Goal: Communication & Community: Answer question/provide support

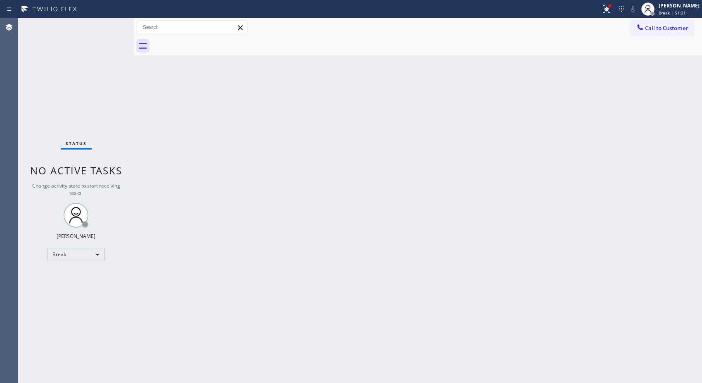
click at [457, 93] on div "Back to Dashboard Change Sender ID Customers Technicians Select a contact Outbo…" at bounding box center [418, 200] width 568 height 365
click at [683, 7] on div "[PERSON_NAME]" at bounding box center [679, 5] width 41 height 7
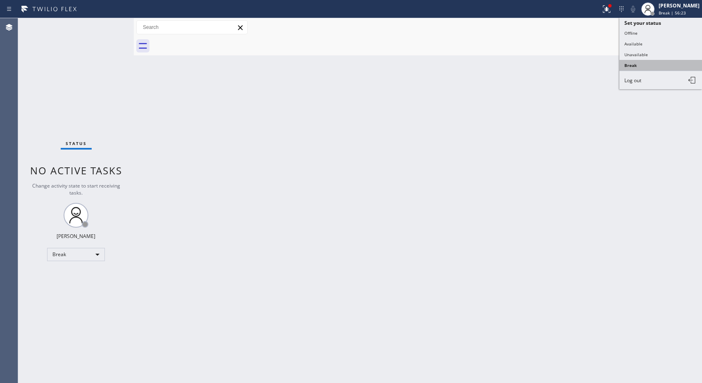
click at [637, 62] on button "Break" at bounding box center [661, 65] width 83 height 11
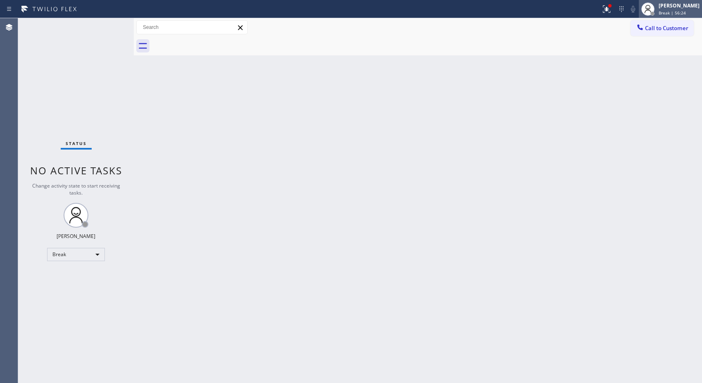
click at [671, 2] on div "[PERSON_NAME]" at bounding box center [679, 5] width 41 height 7
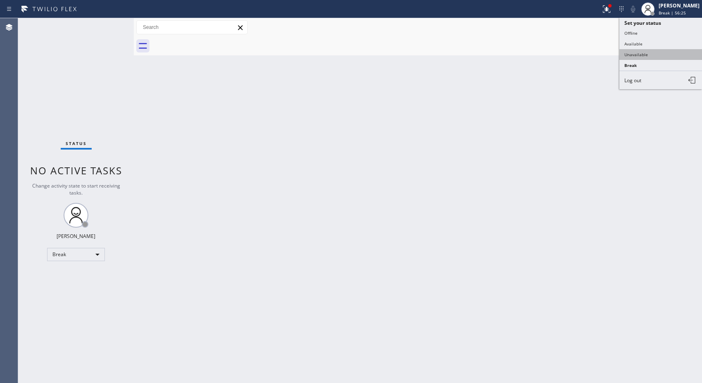
drag, startPoint x: 649, startPoint y: 46, endPoint x: 646, endPoint y: 52, distance: 6.3
click at [646, 52] on ul "Set your status Offline Available Unavailable Break Log out" at bounding box center [661, 53] width 83 height 71
click at [646, 52] on button "Unavailable" at bounding box center [661, 54] width 83 height 11
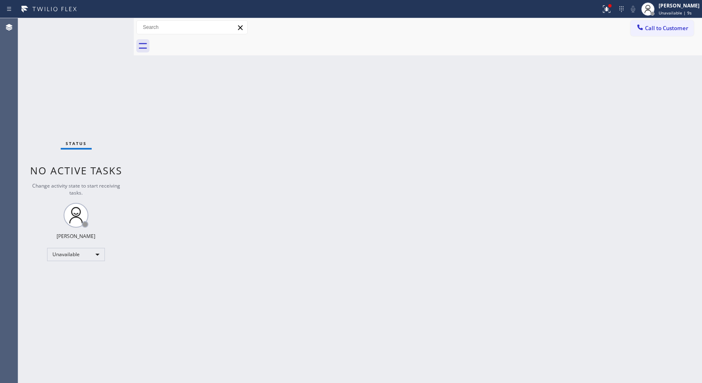
click at [499, 240] on div "Back to Dashboard Change Sender ID Customers Technicians Select a contact Outbo…" at bounding box center [418, 200] width 568 height 365
drag, startPoint x: 662, startPoint y: 30, endPoint x: 354, endPoint y: 94, distance: 314.3
click at [660, 30] on span "Call to Customer" at bounding box center [666, 27] width 43 height 7
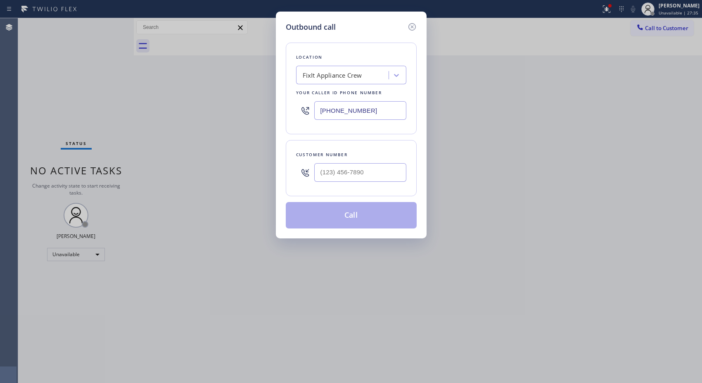
drag, startPoint x: 344, startPoint y: 102, endPoint x: 297, endPoint y: 91, distance: 48.6
click at [302, 94] on div "Location FixIt Appliance Crew Your caller id phone number [PHONE_NUMBER]" at bounding box center [351, 89] width 131 height 92
paste input "773) 830-4668"
type input "[PHONE_NUMBER]"
drag, startPoint x: 379, startPoint y: 166, endPoint x: 290, endPoint y: 160, distance: 89.5
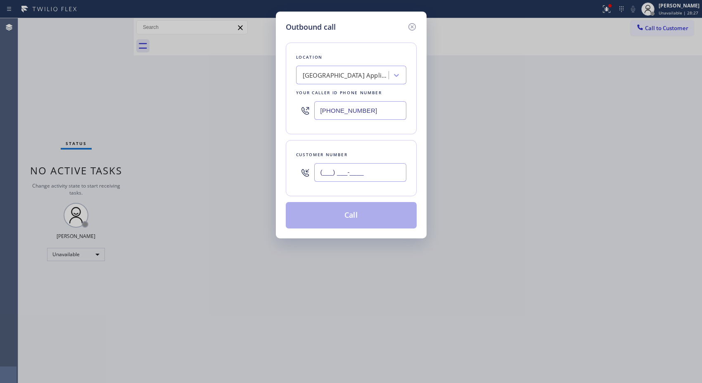
click at [292, 162] on div "Customer number (___) ___-____" at bounding box center [351, 168] width 131 height 56
paste input "917) 613-1164"
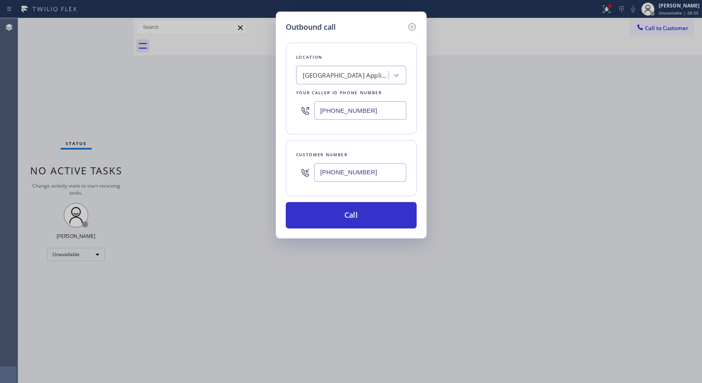
drag, startPoint x: 399, startPoint y: 175, endPoint x: 305, endPoint y: 174, distance: 93.8
click at [305, 174] on div "[PHONE_NUMBER]" at bounding box center [351, 172] width 110 height 27
paste input "312) 200-6370"
type input "[PHONE_NUMBER]"
click at [361, 221] on button "Call" at bounding box center [351, 215] width 131 height 26
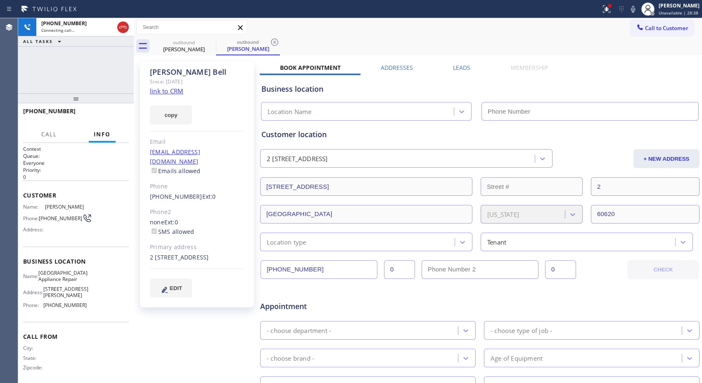
type input "[PHONE_NUMBER]"
click at [274, 43] on icon at bounding box center [274, 41] width 7 height 7
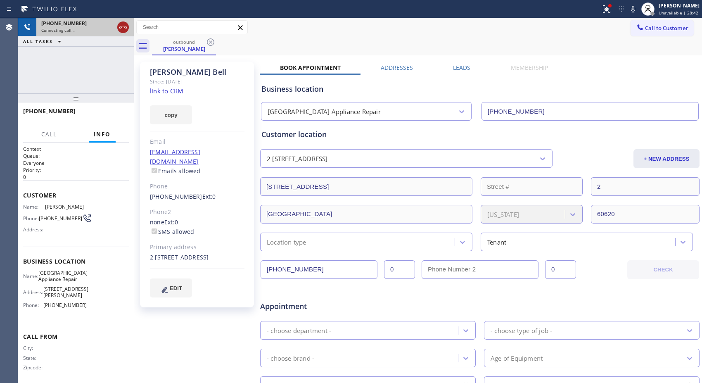
click at [121, 28] on icon at bounding box center [122, 27] width 7 height 2
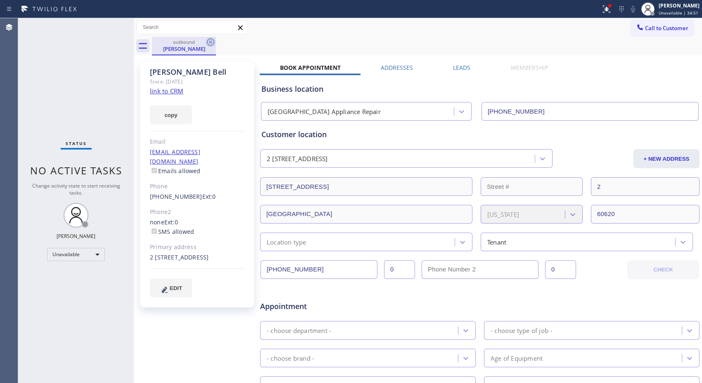
click at [214, 41] on icon at bounding box center [210, 41] width 7 height 7
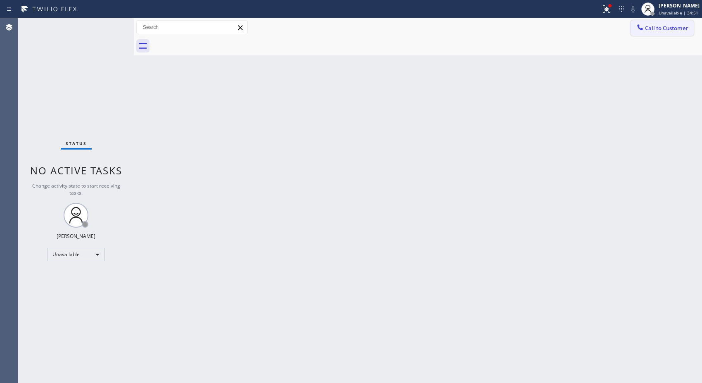
click at [654, 28] on span "Call to Customer" at bounding box center [666, 27] width 43 height 7
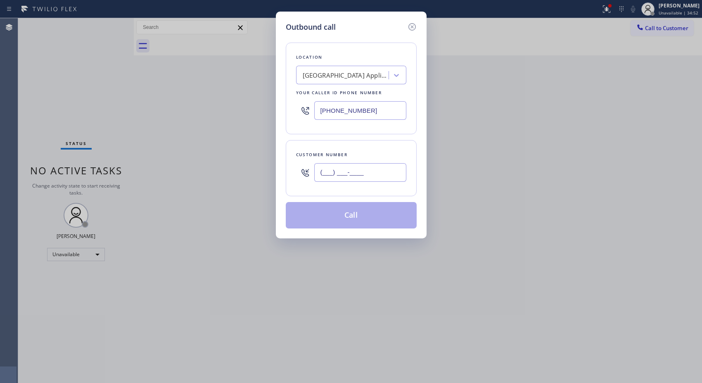
drag, startPoint x: 379, startPoint y: 176, endPoint x: 258, endPoint y: 165, distance: 121.9
click at [261, 166] on div "Outbound call Location [GEOGRAPHIC_DATA] Appliance Repair Your caller id phone …" at bounding box center [351, 191] width 702 height 383
paste input "949) 289-1193"
type input "[PHONE_NUMBER]"
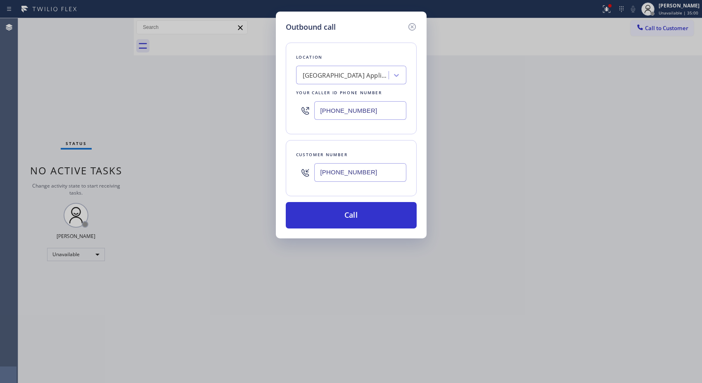
drag, startPoint x: 362, startPoint y: 105, endPoint x: 255, endPoint y: 97, distance: 107.7
click at [261, 98] on div "Outbound call Location [GEOGRAPHIC_DATA] Appliance Repair Your caller id phone …" at bounding box center [351, 191] width 702 height 383
paste input "213) 722-3593"
type input "[PHONE_NUMBER]"
click at [366, 212] on button "Call" at bounding box center [351, 215] width 131 height 26
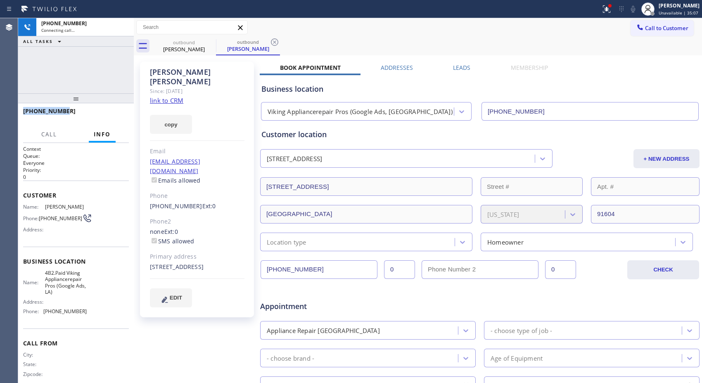
type input "[PHONE_NUMBER]"
drag, startPoint x: 55, startPoint y: 110, endPoint x: 21, endPoint y: 110, distance: 33.1
click at [21, 110] on div "[PHONE_NUMBER]" at bounding box center [76, 114] width 116 height 23
click at [273, 40] on icon at bounding box center [275, 42] width 10 height 10
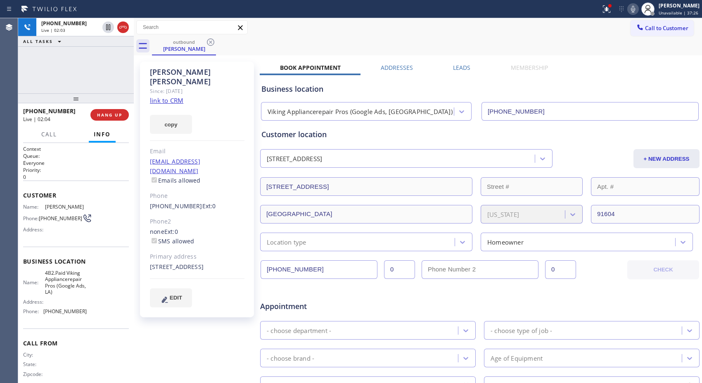
click at [633, 11] on icon at bounding box center [633, 9] width 10 height 10
click at [487, 43] on div "outbound [PERSON_NAME]" at bounding box center [427, 46] width 550 height 19
click at [637, 10] on icon at bounding box center [633, 9] width 10 height 10
click at [435, 43] on div "outbound [PERSON_NAME]" at bounding box center [427, 46] width 550 height 19
click at [408, 46] on div "outbound [PERSON_NAME]" at bounding box center [427, 46] width 550 height 19
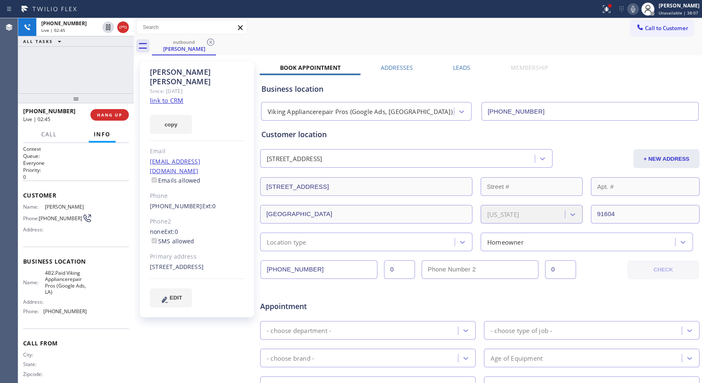
click at [424, 37] on div "outbound [PERSON_NAME]" at bounding box center [427, 46] width 550 height 19
click at [454, 37] on div "outbound [PERSON_NAME]" at bounding box center [427, 46] width 550 height 19
click at [428, 40] on div "outbound [PERSON_NAME]" at bounding box center [427, 46] width 550 height 19
click at [119, 116] on span "HANG UP" at bounding box center [109, 115] width 25 height 6
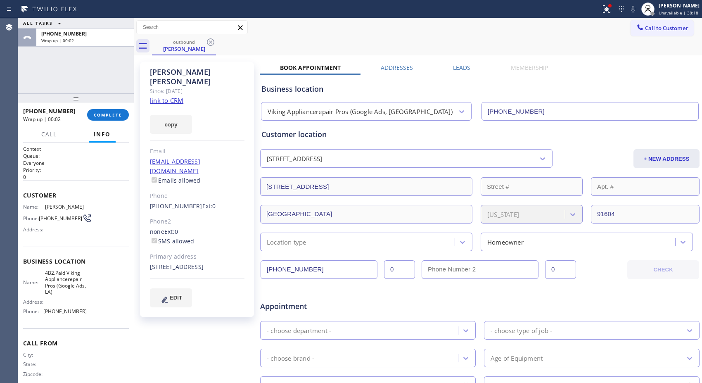
click at [435, 43] on div "outbound [PERSON_NAME]" at bounding box center [427, 46] width 550 height 19
click at [432, 10] on div at bounding box center [300, 8] width 594 height 13
click at [116, 113] on span "COMPLETE" at bounding box center [108, 115] width 29 height 6
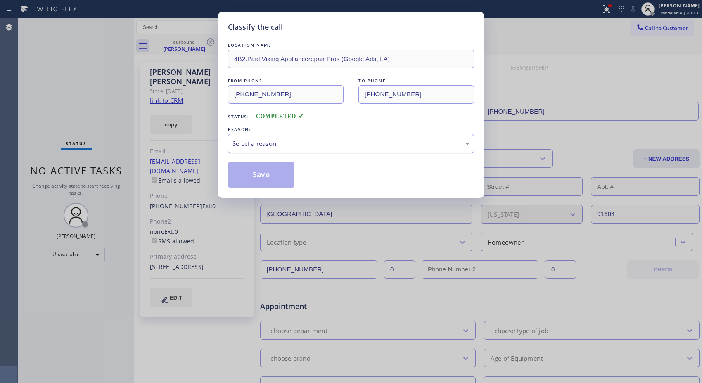
click at [350, 143] on div "Select a reason" at bounding box center [351, 144] width 237 height 10
click at [277, 171] on button "Save" at bounding box center [261, 175] width 67 height 26
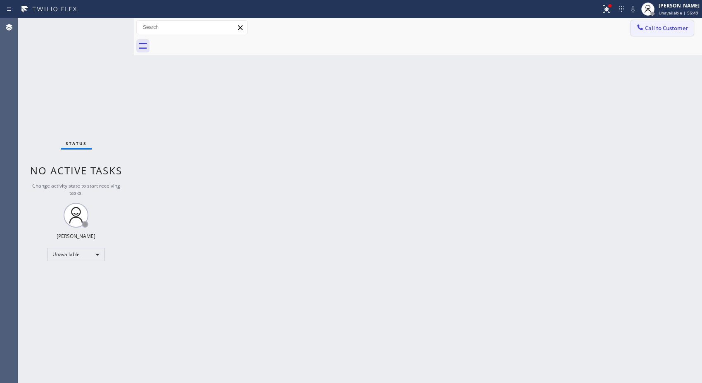
click at [673, 32] on button "Call to Customer" at bounding box center [662, 28] width 63 height 16
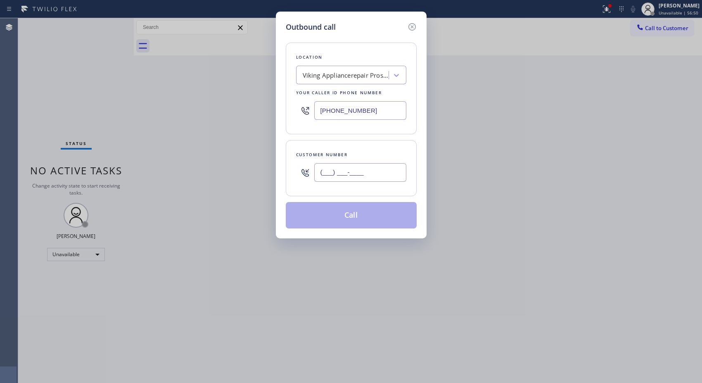
drag, startPoint x: 379, startPoint y: 174, endPoint x: 284, endPoint y: 167, distance: 95.3
click at [288, 170] on div "Customer number (___) ___-____" at bounding box center [351, 168] width 131 height 56
paste input "949) 289-1193"
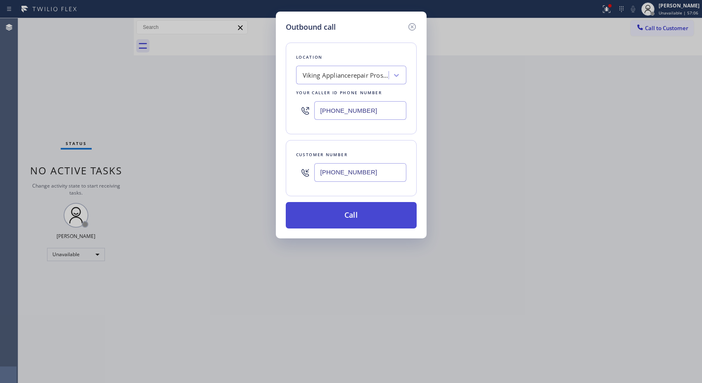
type input "[PHONE_NUMBER]"
click at [371, 217] on button "Call" at bounding box center [351, 215] width 131 height 26
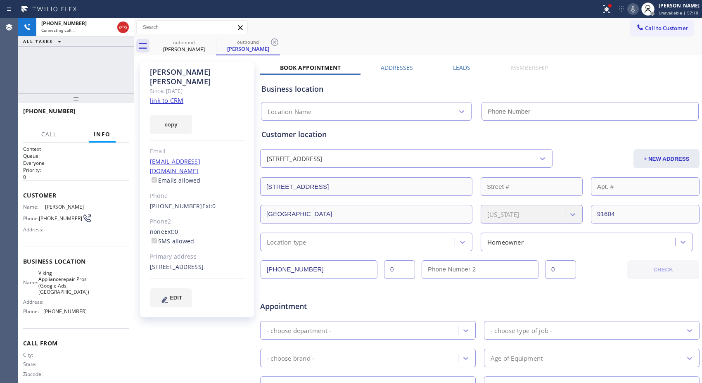
type input "[PHONE_NUMBER]"
click at [273, 38] on icon at bounding box center [275, 42] width 10 height 10
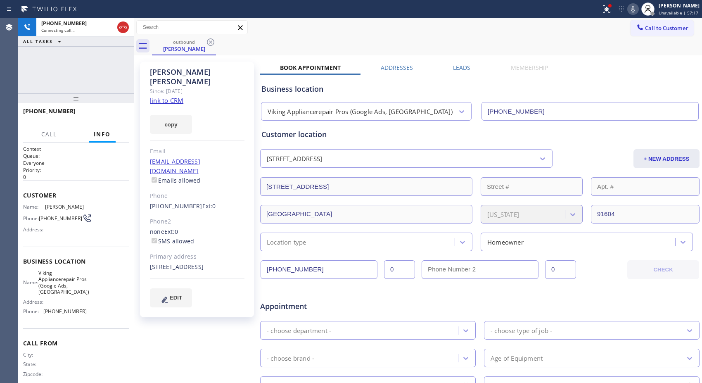
click at [480, 47] on div "outbound [PERSON_NAME]" at bounding box center [427, 46] width 550 height 19
click at [118, 114] on span "HANG UP" at bounding box center [109, 115] width 25 height 6
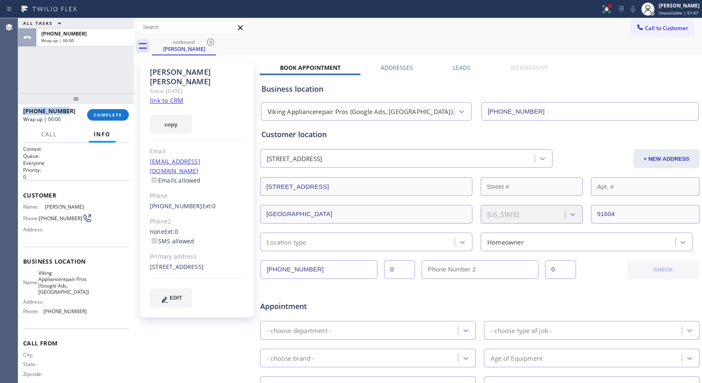
copy span "[PHONE_NUMBER]"
drag, startPoint x: 74, startPoint y: 111, endPoint x: 23, endPoint y: 110, distance: 50.8
click at [23, 110] on div "[PHONE_NUMBER]" at bounding box center [52, 111] width 58 height 8
click at [108, 113] on span "COMPLETE" at bounding box center [108, 115] width 29 height 6
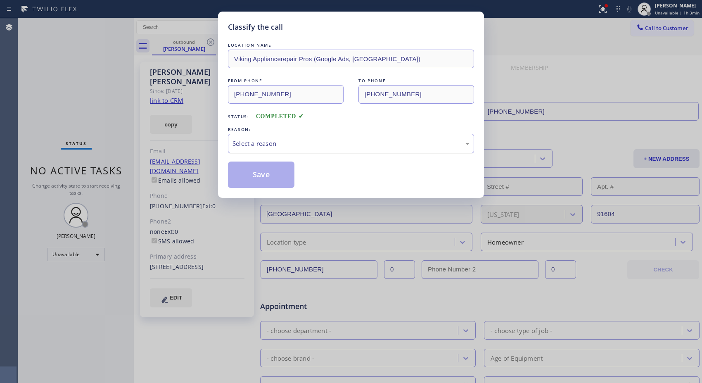
drag, startPoint x: 421, startPoint y: 144, endPoint x: 381, endPoint y: 150, distance: 40.2
click at [419, 145] on div "Select a reason" at bounding box center [351, 144] width 237 height 10
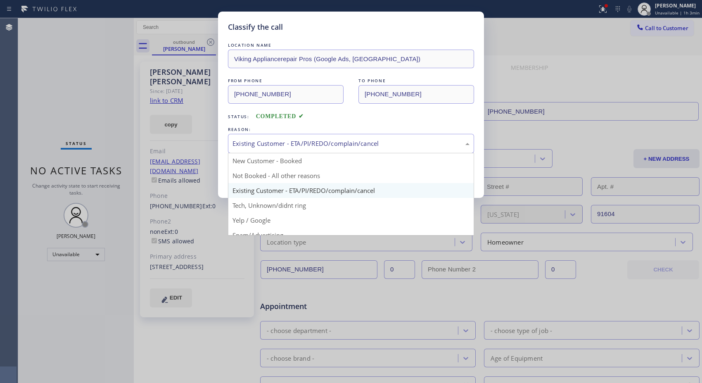
click at [369, 145] on div "Existing Customer - ETA/PI/REDO/complain/cancel" at bounding box center [351, 144] width 237 height 10
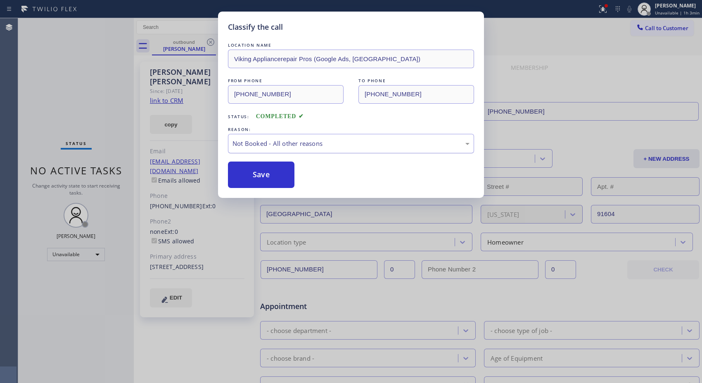
click at [313, 153] on div "Not Booked - All other reasons" at bounding box center [351, 143] width 246 height 19
drag, startPoint x: 261, startPoint y: 191, endPoint x: 262, endPoint y: 186, distance: 5.1
click at [261, 192] on div "Classify the call LOCATION NAME Viking Appliancerepair Pros (Google Ads, [GEOGR…" at bounding box center [351, 105] width 266 height 186
click at [266, 178] on button "Save" at bounding box center [261, 175] width 67 height 26
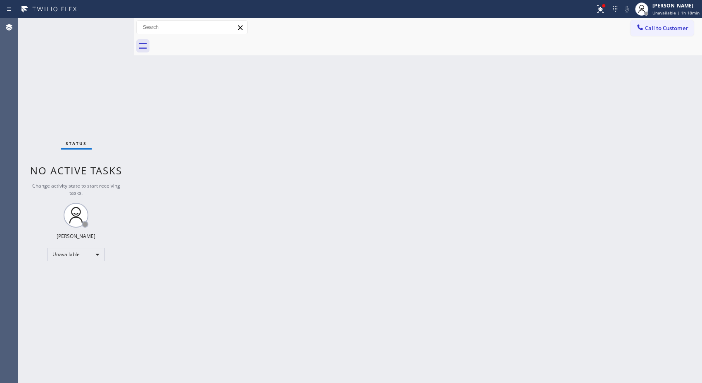
click at [569, 201] on div "Back to Dashboard Change Sender ID Customers Technicians Select a contact Outbo…" at bounding box center [418, 200] width 568 height 365
click at [646, 29] on span "Call to Customer" at bounding box center [666, 27] width 43 height 7
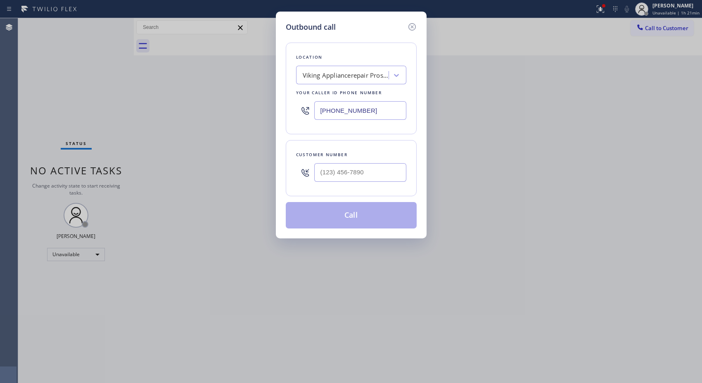
drag, startPoint x: 392, startPoint y: 107, endPoint x: 261, endPoint y: 83, distance: 132.9
click at [274, 93] on div "Outbound call Location Viking Appliancerepair Pros (Google Ads, [GEOGRAPHIC_DAT…" at bounding box center [351, 191] width 702 height 383
paste input "714) 790-940"
type input "[PHONE_NUMBER]"
paste input "626) 617-1038"
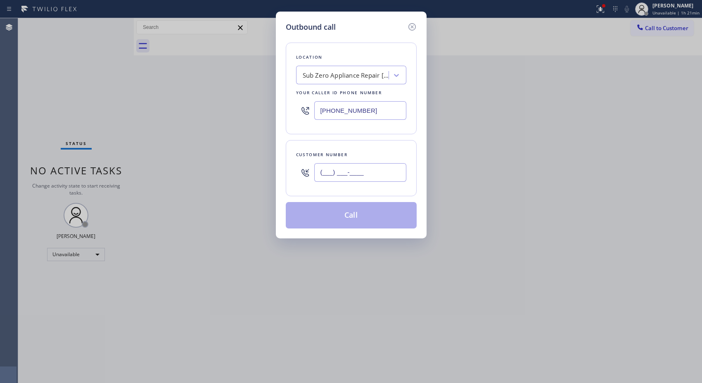
drag, startPoint x: 372, startPoint y: 173, endPoint x: 276, endPoint y: 137, distance: 102.6
click at [296, 169] on div "(___) ___-____" at bounding box center [351, 172] width 110 height 27
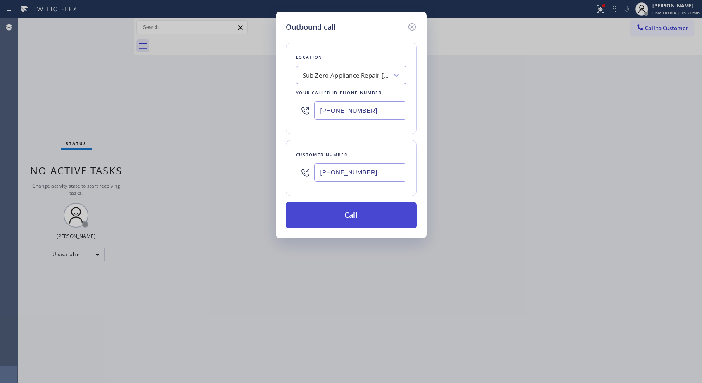
type input "[PHONE_NUMBER]"
drag, startPoint x: 361, startPoint y: 220, endPoint x: 252, endPoint y: 0, distance: 245.2
click at [360, 217] on button "Call" at bounding box center [351, 215] width 131 height 26
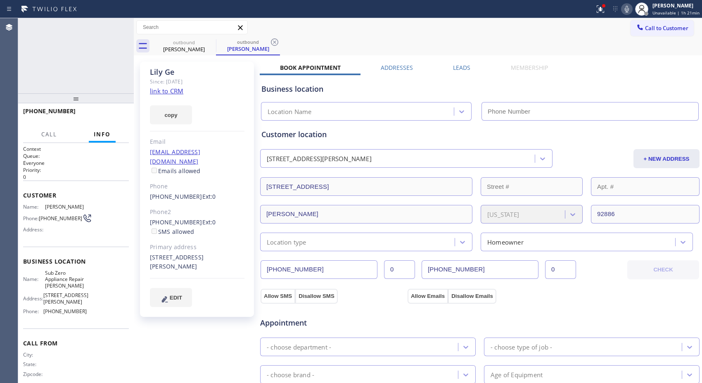
type input "[PHONE_NUMBER]"
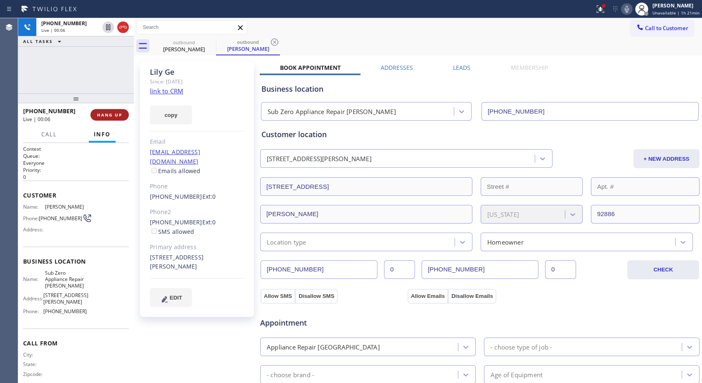
click at [114, 114] on span "HANG UP" at bounding box center [109, 115] width 25 height 6
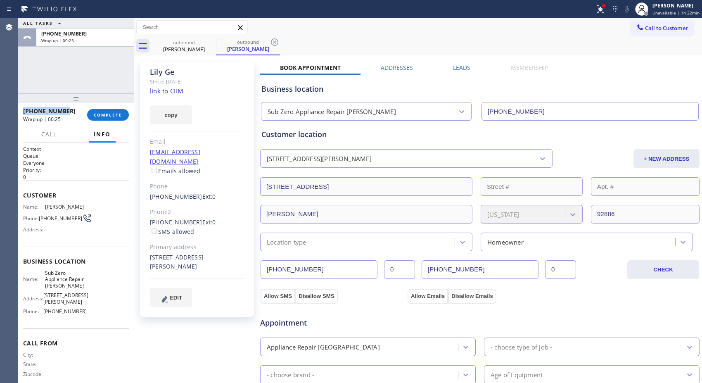
copy span "[PHONE_NUMBER]"
drag, startPoint x: 70, startPoint y: 112, endPoint x: 18, endPoint y: 108, distance: 52.2
click at [18, 108] on div "[PHONE_NUMBER] Wrap up | 00:25 COMPLETE" at bounding box center [76, 114] width 116 height 23
click at [93, 69] on div "ALL TASKS ALL TASKS ACTIVE TASKS TASKS IN WRAP UP [PHONE_NUMBER] Wrap up | 00:46" at bounding box center [76, 55] width 116 height 75
drag, startPoint x: 40, startPoint y: 114, endPoint x: 31, endPoint y: 114, distance: 9.5
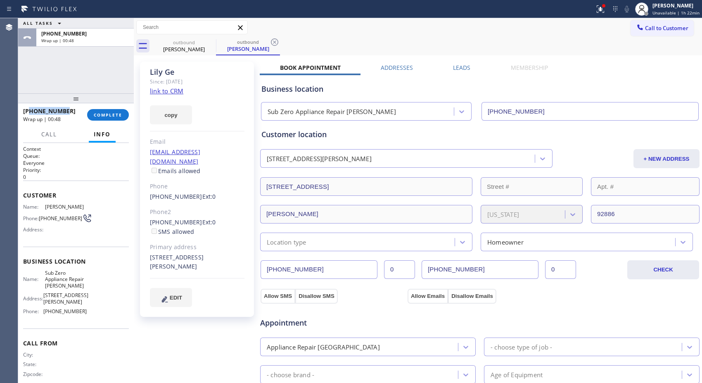
click at [31, 114] on div "[PHONE_NUMBER]" at bounding box center [52, 111] width 58 height 8
copy span "6266171038"
click at [97, 114] on span "COMPLETE" at bounding box center [108, 115] width 29 height 6
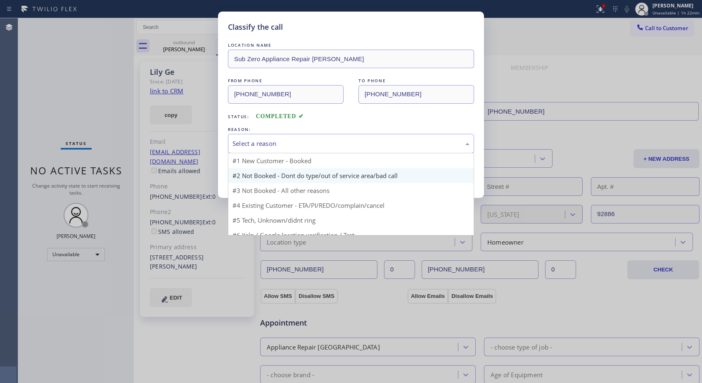
drag, startPoint x: 372, startPoint y: 146, endPoint x: 288, endPoint y: 173, distance: 88.7
click at [366, 146] on div "Select a reason" at bounding box center [351, 144] width 237 height 10
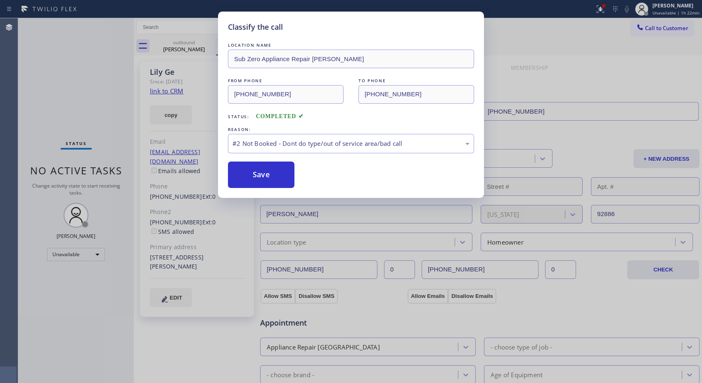
click at [287, 174] on button "Save" at bounding box center [261, 175] width 67 height 26
click at [193, 48] on div "Classify the call LOCATION NAME E Appliance Repair and HVAC FROM PHONE [PHONE_N…" at bounding box center [360, 200] width 684 height 365
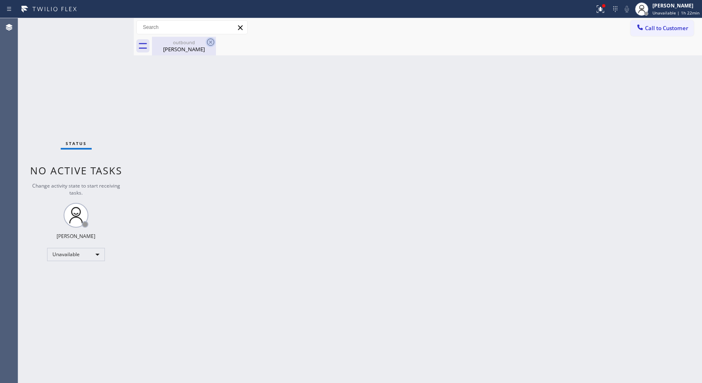
click at [212, 42] on icon at bounding box center [211, 42] width 10 height 10
drag, startPoint x: 666, startPoint y: 29, endPoint x: 445, endPoint y: 101, distance: 232.5
click at [659, 31] on span "Call to Customer" at bounding box center [666, 27] width 43 height 7
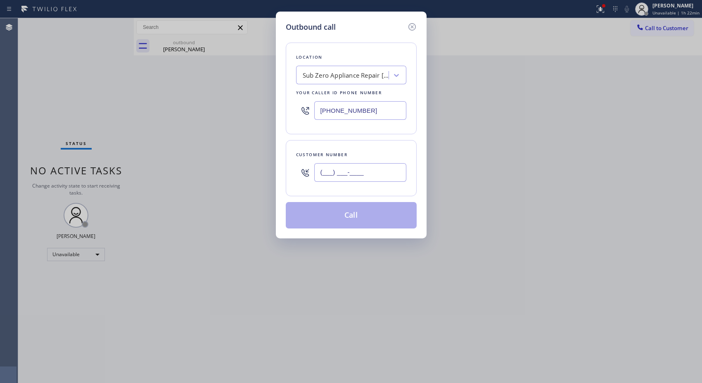
drag, startPoint x: 402, startPoint y: 168, endPoint x: 286, endPoint y: 175, distance: 115.9
click at [287, 177] on div "Customer number (___) ___-____" at bounding box center [351, 168] width 131 height 56
paste input "626) 617-1038"
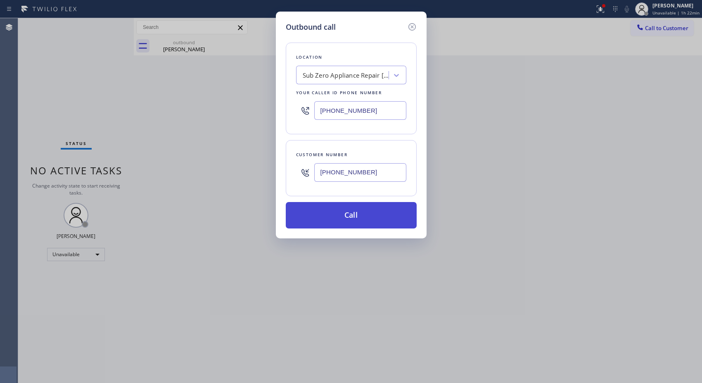
type input "[PHONE_NUMBER]"
click at [373, 219] on button "Call" at bounding box center [351, 215] width 131 height 26
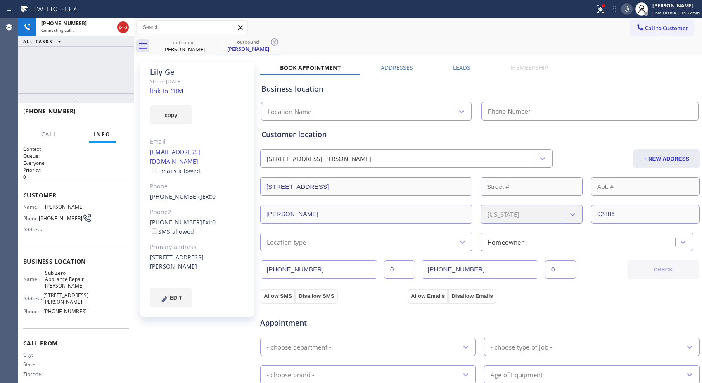
type input "[PHONE_NUMBER]"
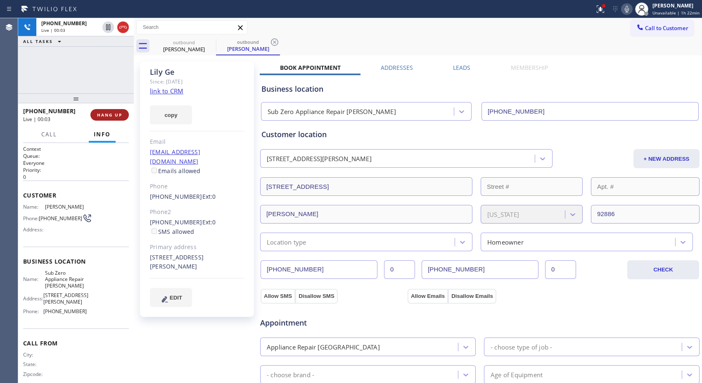
click at [117, 114] on span "HANG UP" at bounding box center [109, 115] width 25 height 6
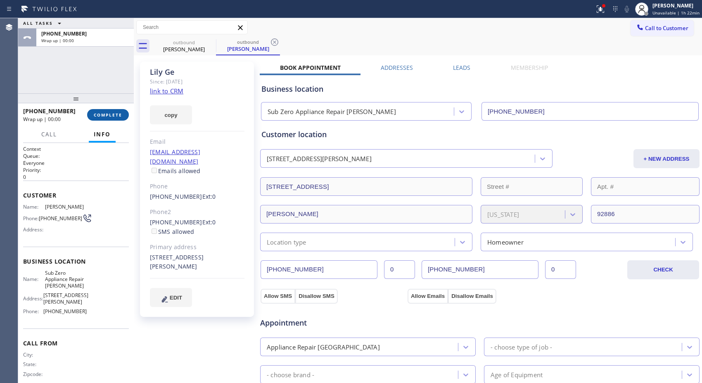
click at [117, 114] on span "COMPLETE" at bounding box center [108, 115] width 29 height 6
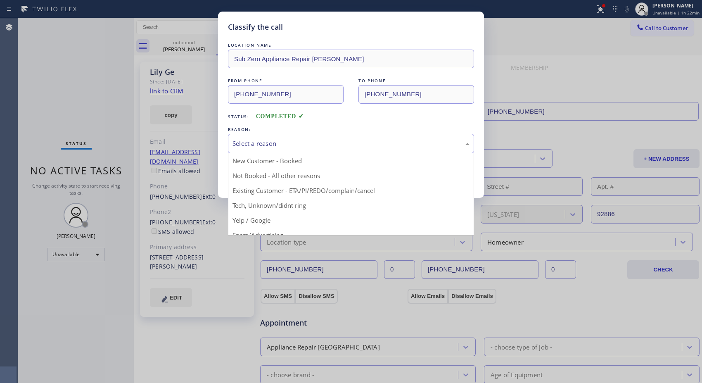
click at [280, 145] on div "Select a reason" at bounding box center [351, 144] width 237 height 10
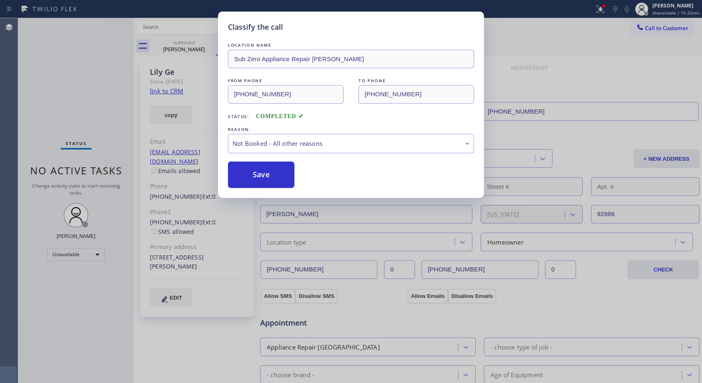
click at [261, 175] on button "Save" at bounding box center [261, 175] width 67 height 26
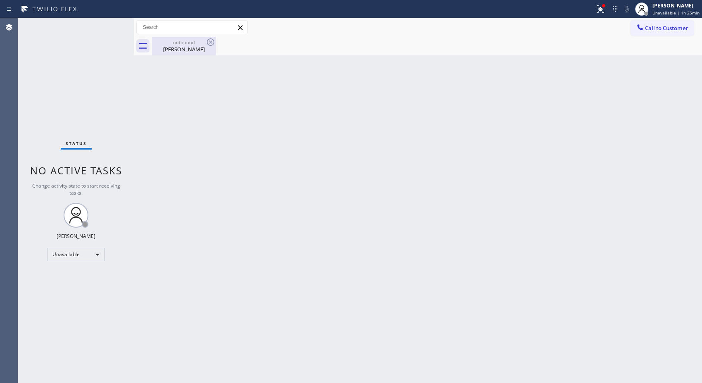
click at [186, 45] on div "[PERSON_NAME]" at bounding box center [184, 48] width 62 height 7
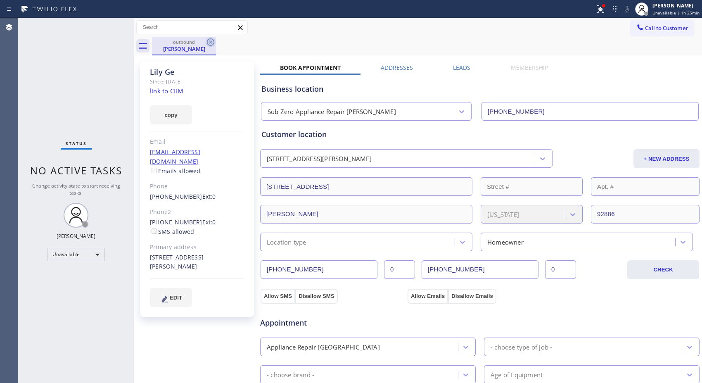
click at [207, 43] on icon at bounding box center [211, 42] width 10 height 10
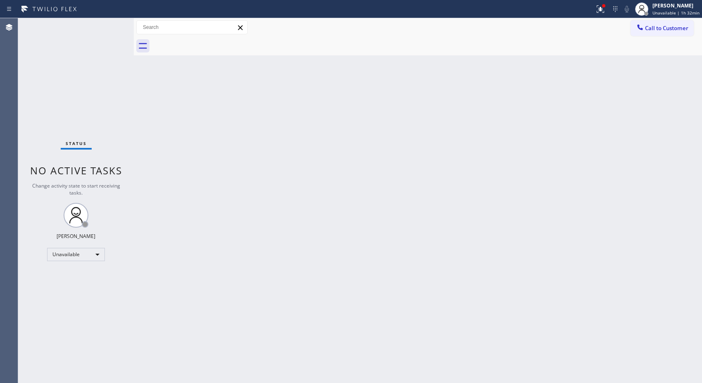
click at [650, 101] on div "Back to Dashboard Change Sender ID Customers Technicians Select a contact Outbo…" at bounding box center [418, 200] width 568 height 365
click at [654, 31] on span "Call to Customer" at bounding box center [666, 27] width 43 height 7
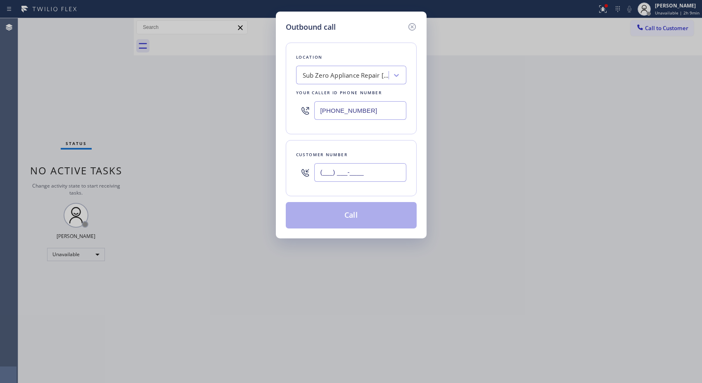
drag, startPoint x: 372, startPoint y: 165, endPoint x: 302, endPoint y: 175, distance: 70.9
click at [302, 175] on div "(___) ___-____" at bounding box center [351, 172] width 110 height 27
paste input "949) 289-1193"
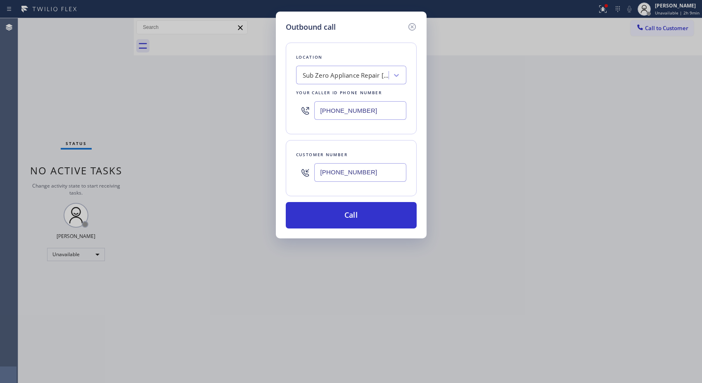
type input "[PHONE_NUMBER]"
drag, startPoint x: 393, startPoint y: 110, endPoint x: 305, endPoint y: 105, distance: 88.5
click at [305, 105] on div "[PHONE_NUMBER]" at bounding box center [351, 110] width 110 height 27
paste input "213) 722-359"
type input "[PHONE_NUMBER]"
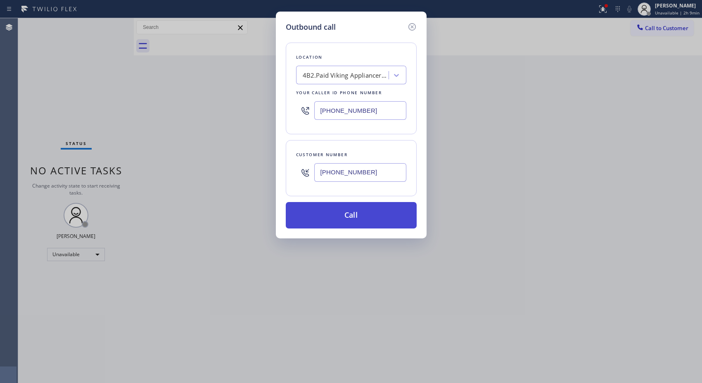
click at [366, 218] on button "Call" at bounding box center [351, 215] width 131 height 26
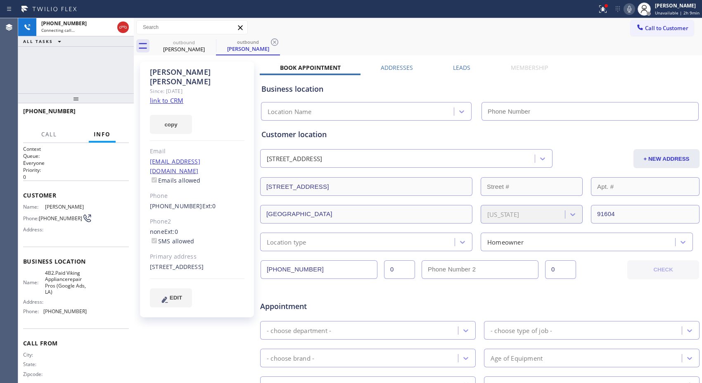
type input "[PHONE_NUMBER]"
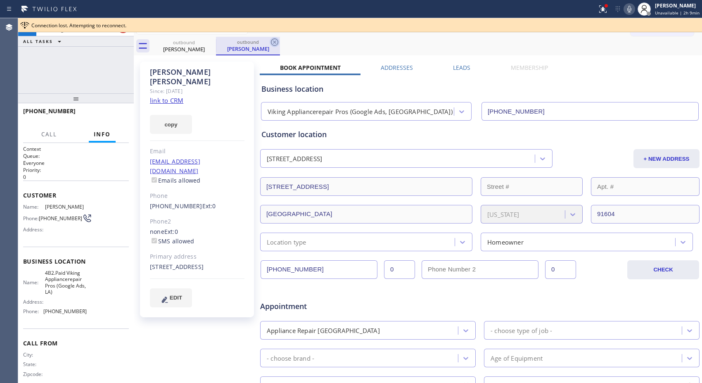
click at [275, 43] on icon at bounding box center [274, 41] width 7 height 7
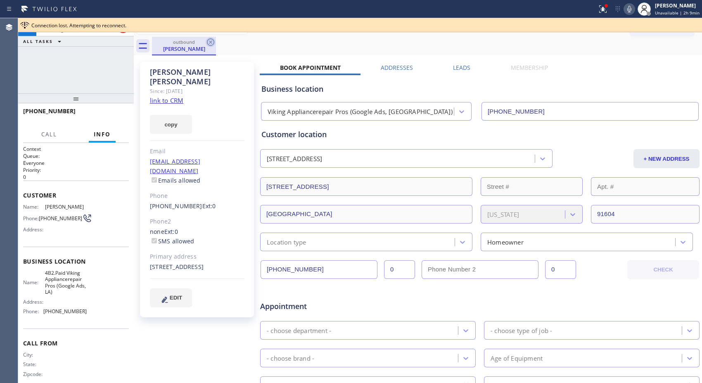
click at [212, 45] on icon at bounding box center [210, 41] width 7 height 7
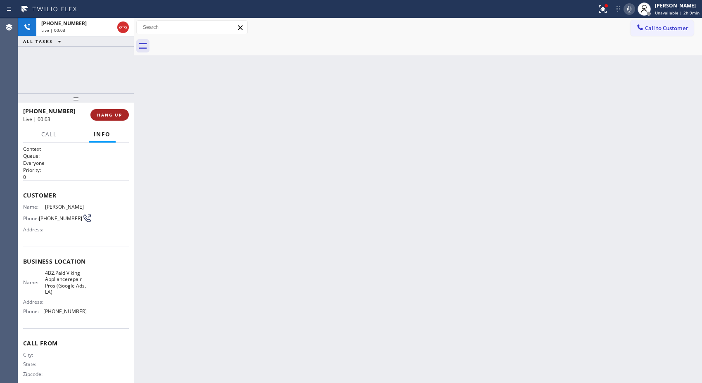
click at [107, 118] on button "HANG UP" at bounding box center [109, 115] width 38 height 12
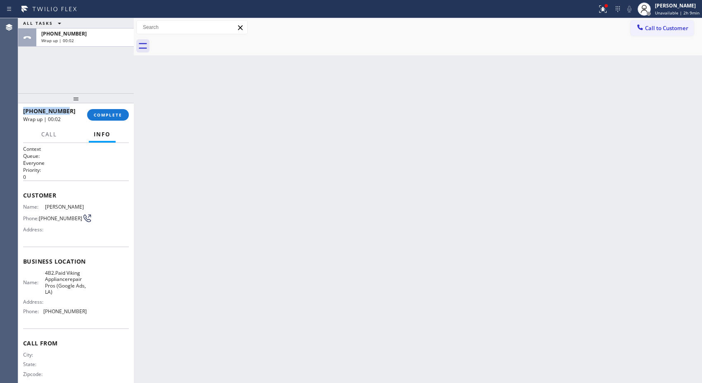
drag, startPoint x: 65, startPoint y: 107, endPoint x: 20, endPoint y: 112, distance: 45.6
click at [20, 112] on div "[PHONE_NUMBER] Wrap up | 00:02 COMPLETE" at bounding box center [76, 114] width 116 height 23
copy span "[PHONE_NUMBER]"
click at [104, 119] on button "COMPLETE" at bounding box center [108, 115] width 42 height 12
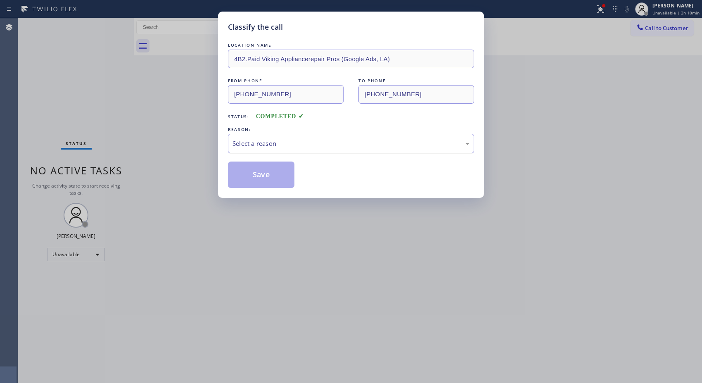
click at [388, 145] on div "Select a reason" at bounding box center [351, 144] width 237 height 10
click at [320, 145] on div "Existing Customer - ETA/PI/REDO/complain/cancel" at bounding box center [351, 144] width 237 height 10
click at [277, 181] on button "Save" at bounding box center [261, 175] width 67 height 26
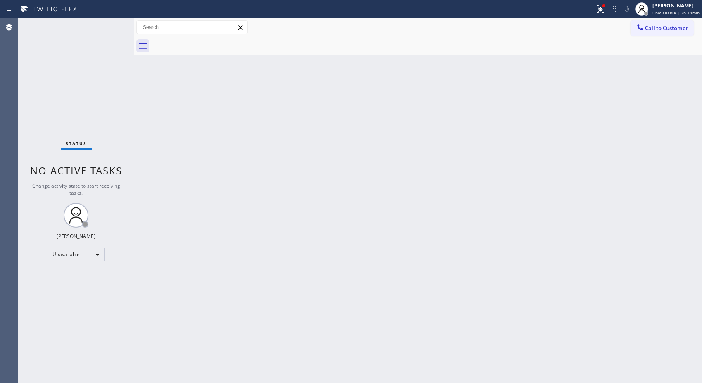
click at [549, 330] on div "Back to Dashboard Change Sender ID Customers Technicians Select a contact Outbo…" at bounding box center [418, 200] width 568 height 365
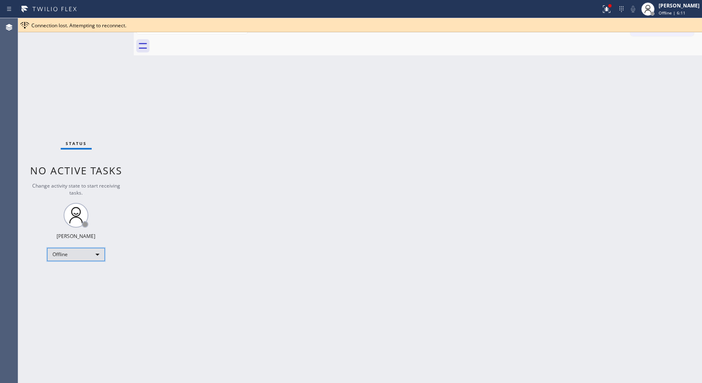
click at [95, 250] on div "Offline" at bounding box center [76, 254] width 58 height 13
click at [90, 285] on li "Unavailable" at bounding box center [76, 286] width 56 height 10
click at [327, 208] on div "Back to Dashboard Change Sender ID Customers Technicians Select a contact Outbo…" at bounding box center [418, 200] width 568 height 365
click at [668, 77] on div "Back to Dashboard Change Sender ID Customers Technicians Select a contact Outbo…" at bounding box center [418, 200] width 568 height 365
click at [97, 98] on div "Status No active tasks Change activity state to start receiving tasks. [PERSON_…" at bounding box center [76, 200] width 116 height 365
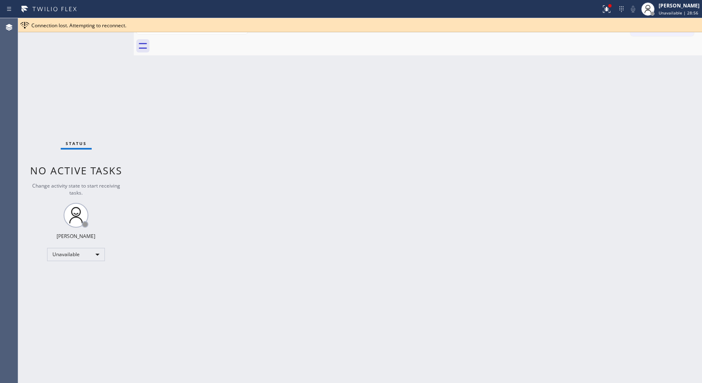
click at [652, 86] on div "Back to Dashboard Change Sender ID Customers Technicians Select a contact Outbo…" at bounding box center [418, 200] width 568 height 365
click at [666, 34] on button "Call to Customer" at bounding box center [662, 28] width 63 height 16
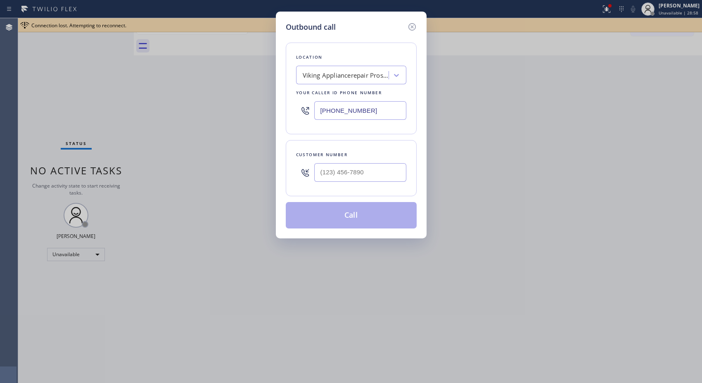
drag, startPoint x: 299, startPoint y: 110, endPoint x: 294, endPoint y: 110, distance: 5.4
click at [294, 110] on div "Location Viking Appliancerepair Pros (Google Ads, [GEOGRAPHIC_DATA]) Your calle…" at bounding box center [351, 89] width 131 height 92
paste input "562) 418-0038"
drag, startPoint x: 346, startPoint y: 104, endPoint x: 302, endPoint y: 104, distance: 43.8
click at [302, 104] on div "[PHONE_NUMBER]" at bounding box center [351, 110] width 110 height 27
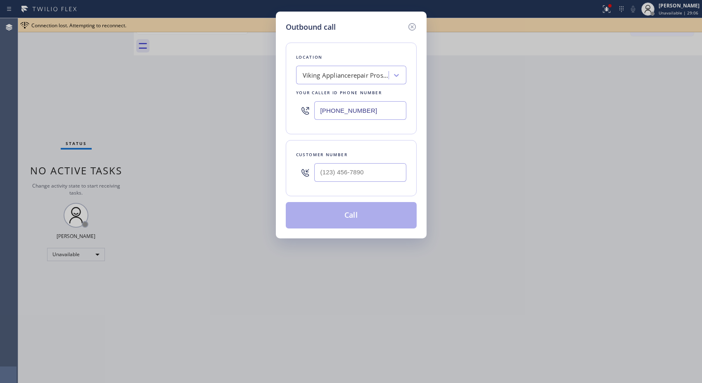
paste input "323) 405-8799"
type input "[PHONE_NUMBER]"
drag, startPoint x: 394, startPoint y: 179, endPoint x: 279, endPoint y: 164, distance: 115.4
click at [279, 164] on div "Outbound call Location Thermador Appliance Repair Zone [GEOGRAPHIC_DATA] Your c…" at bounding box center [351, 125] width 151 height 227
paste input "562) 418-0038"
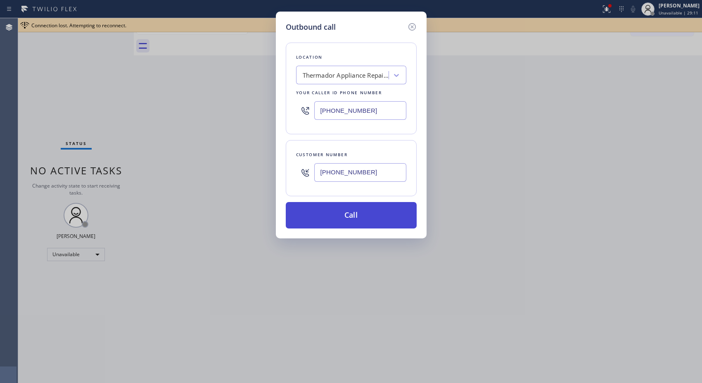
type input "[PHONE_NUMBER]"
click at [368, 221] on button "Call" at bounding box center [351, 215] width 131 height 26
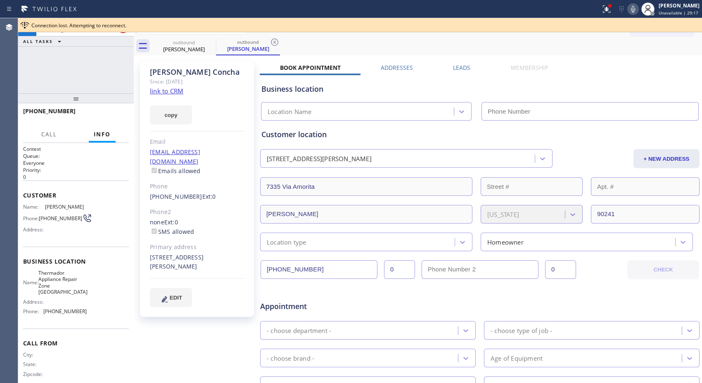
type input "[PHONE_NUMBER]"
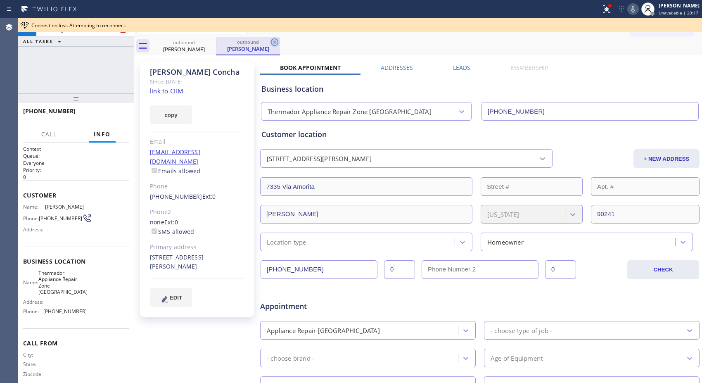
click at [274, 44] on icon at bounding box center [275, 42] width 10 height 10
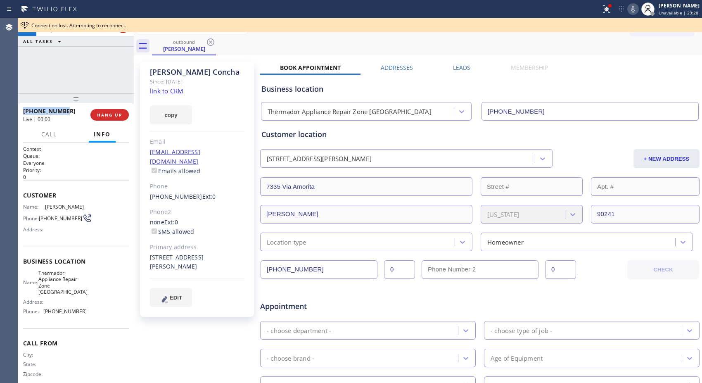
copy span "[PHONE_NUMBER]"
drag, startPoint x: 46, startPoint y: 112, endPoint x: 23, endPoint y: 110, distance: 22.8
click at [23, 110] on div "[PHONE_NUMBER]" at bounding box center [54, 111] width 62 height 8
click at [103, 113] on span "HANG UP" at bounding box center [109, 115] width 25 height 6
copy span "[PHONE_NUMBER]"
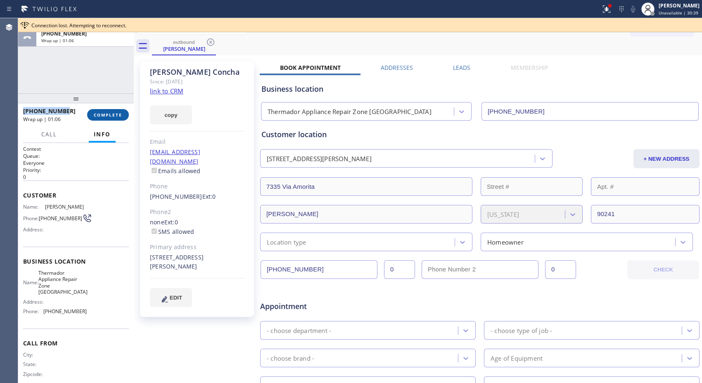
click at [107, 114] on span "COMPLETE" at bounding box center [108, 115] width 29 height 6
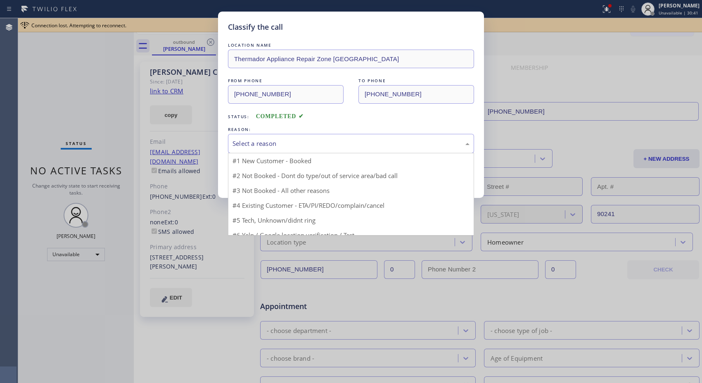
drag, startPoint x: 415, startPoint y: 141, endPoint x: 284, endPoint y: 174, distance: 135.0
click at [414, 141] on div "Select a reason" at bounding box center [351, 144] width 237 height 10
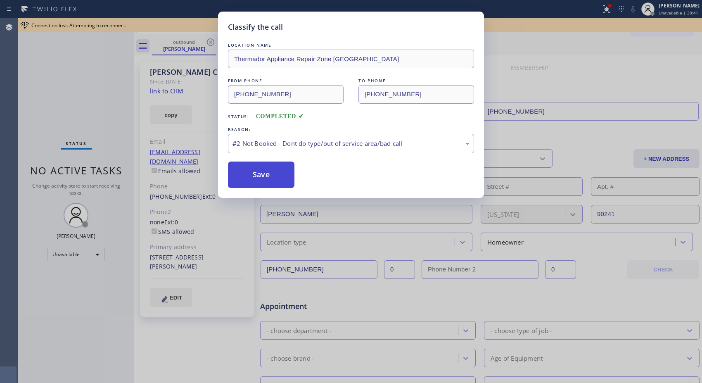
click at [271, 180] on button "Save" at bounding box center [261, 175] width 67 height 26
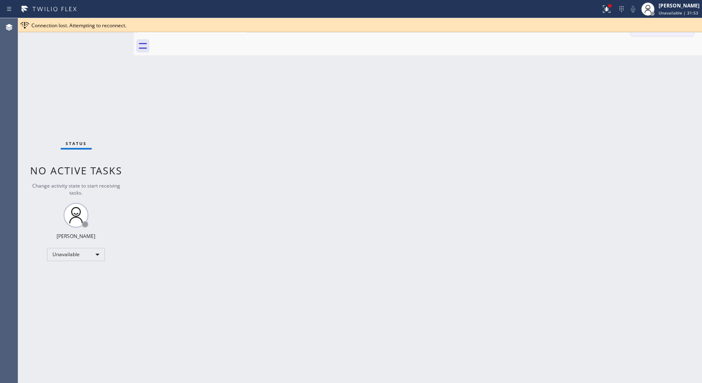
click at [680, 36] on button "Call to Customer" at bounding box center [662, 28] width 63 height 16
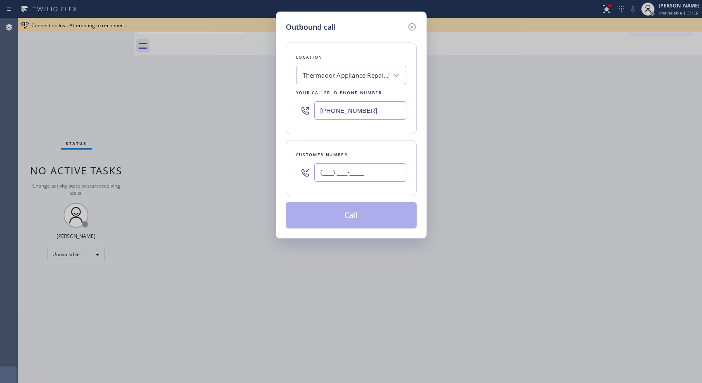
drag, startPoint x: 368, startPoint y: 172, endPoint x: 284, endPoint y: 174, distance: 84.7
click at [284, 174] on div "Outbound call Location Thermador Appliance Repair Zone [GEOGRAPHIC_DATA] Your c…" at bounding box center [351, 125] width 151 height 227
paste input "949) 289-1193"
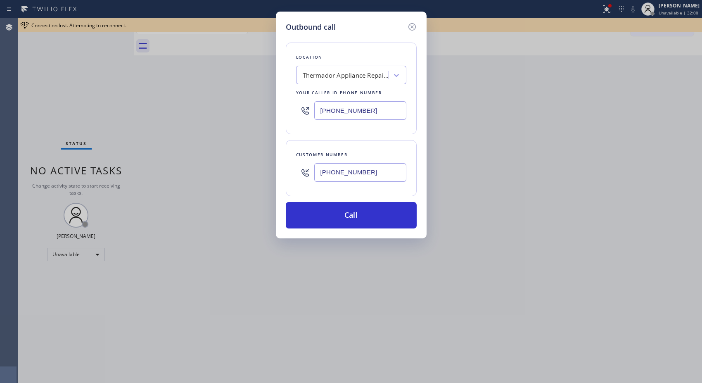
type input "[PHONE_NUMBER]"
click at [386, 221] on button "Call" at bounding box center [351, 215] width 131 height 26
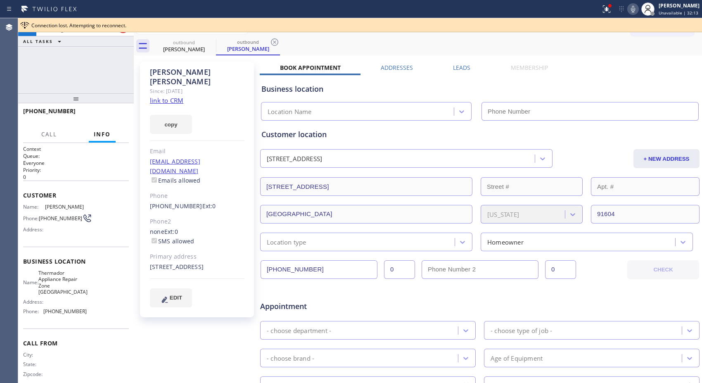
type input "[PHONE_NUMBER]"
click at [274, 39] on icon at bounding box center [275, 42] width 10 height 10
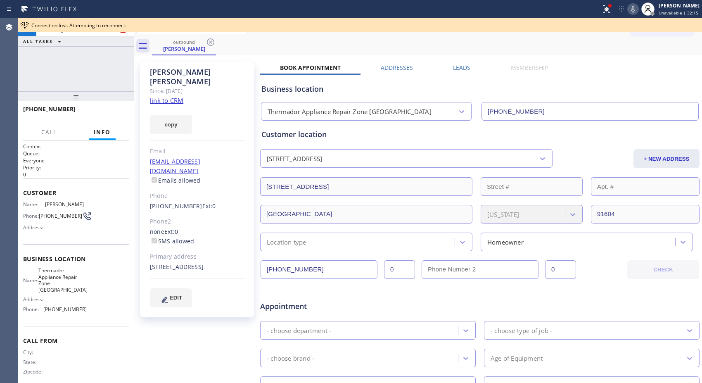
drag, startPoint x: 73, startPoint y: 100, endPoint x: 83, endPoint y: 69, distance: 33.1
click at [83, 69] on div "[PHONE_NUMBER] Connecting call… ALL TASKS ALL TASKS ACTIVE TASKS TASKS IN WRAP …" at bounding box center [76, 200] width 116 height 365
click at [121, 32] on button at bounding box center [123, 27] width 12 height 12
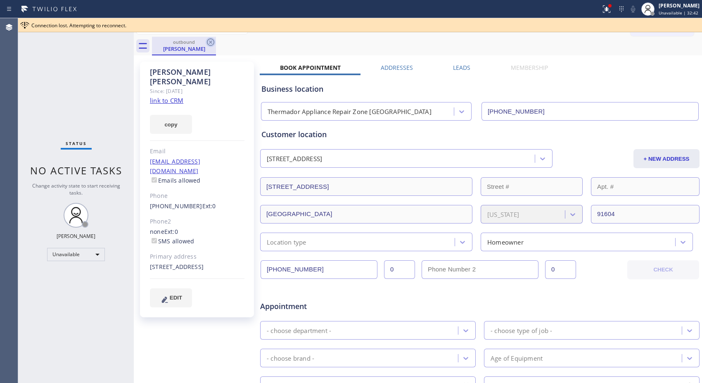
click at [213, 44] on icon at bounding box center [211, 42] width 10 height 10
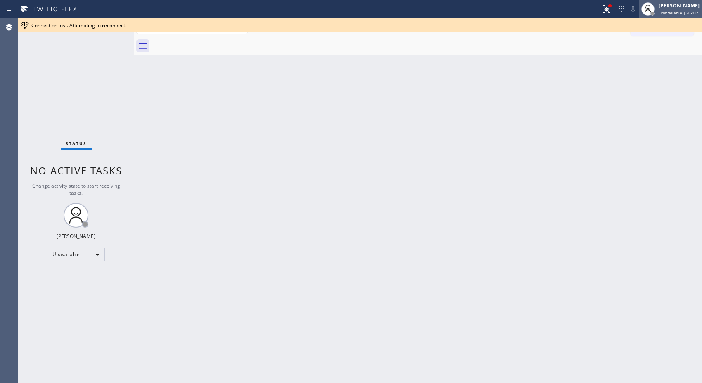
click at [676, 7] on div "[PERSON_NAME]" at bounding box center [679, 5] width 41 height 7
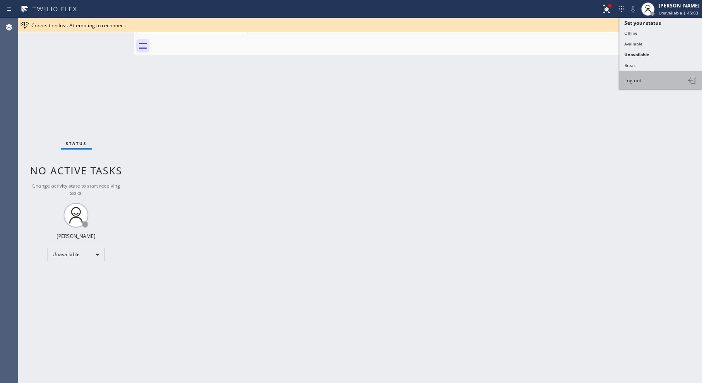
click at [637, 79] on span "Log out" at bounding box center [633, 80] width 17 height 7
